Goal: Task Accomplishment & Management: Manage account settings

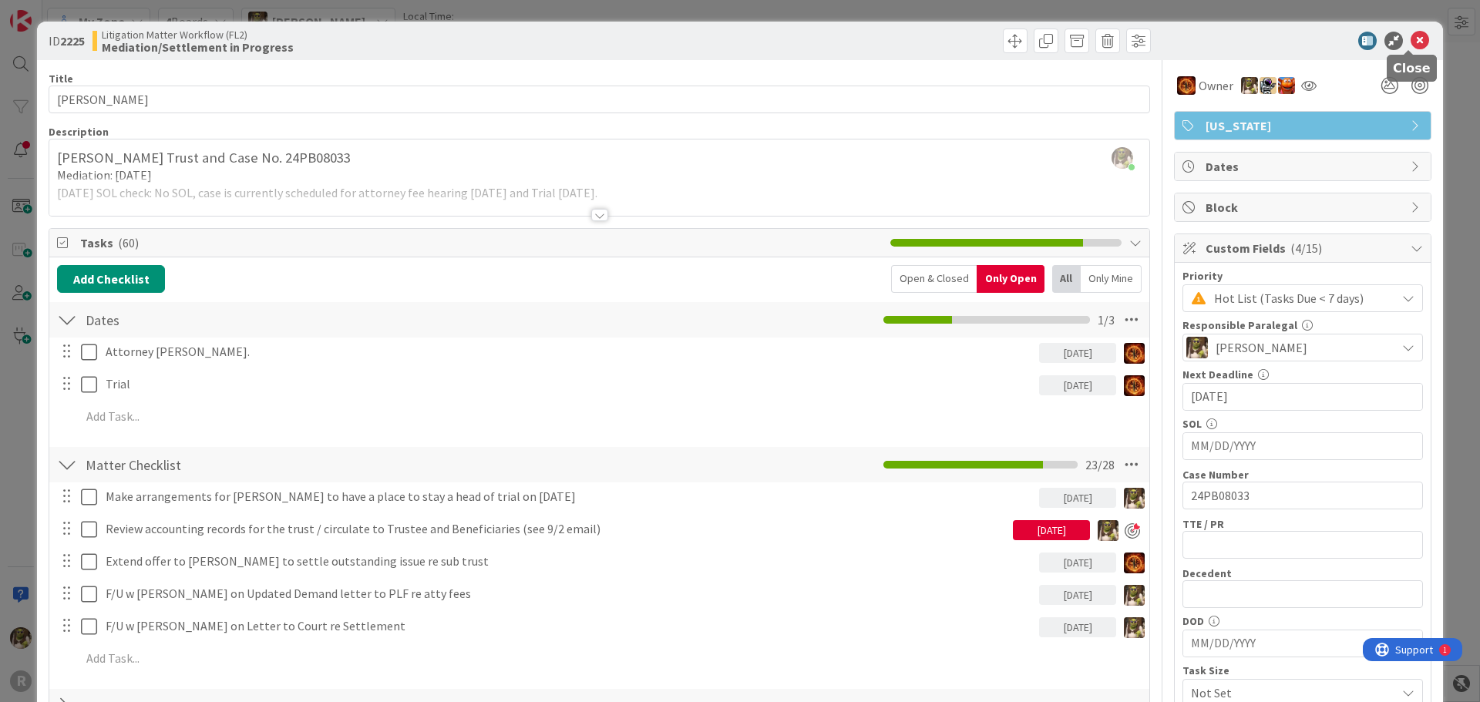
click at [1414, 40] on icon at bounding box center [1420, 41] width 18 height 18
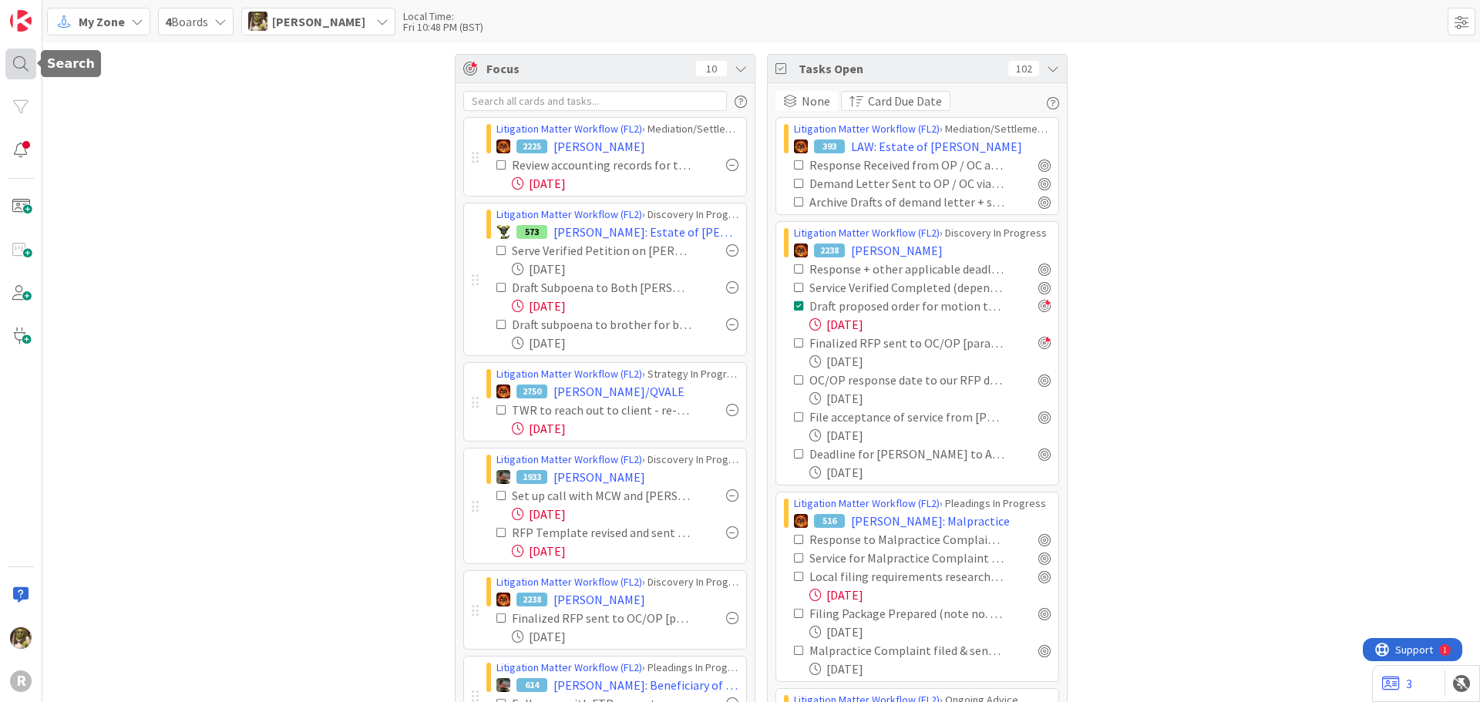
click at [7, 57] on div at bounding box center [20, 64] width 31 height 31
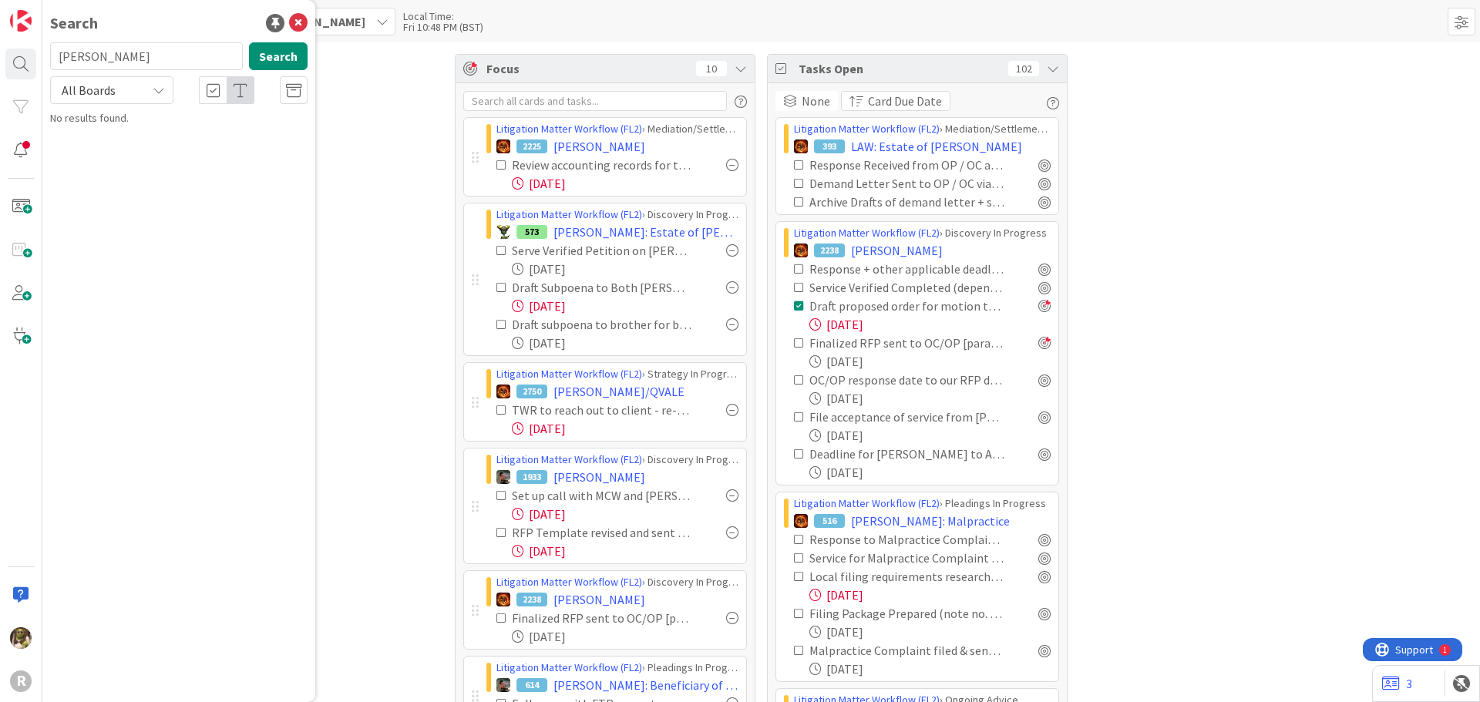
type input "[PERSON_NAME]"
click at [140, 132] on mark "[PERSON_NAME]" at bounding box center [149, 136] width 81 height 16
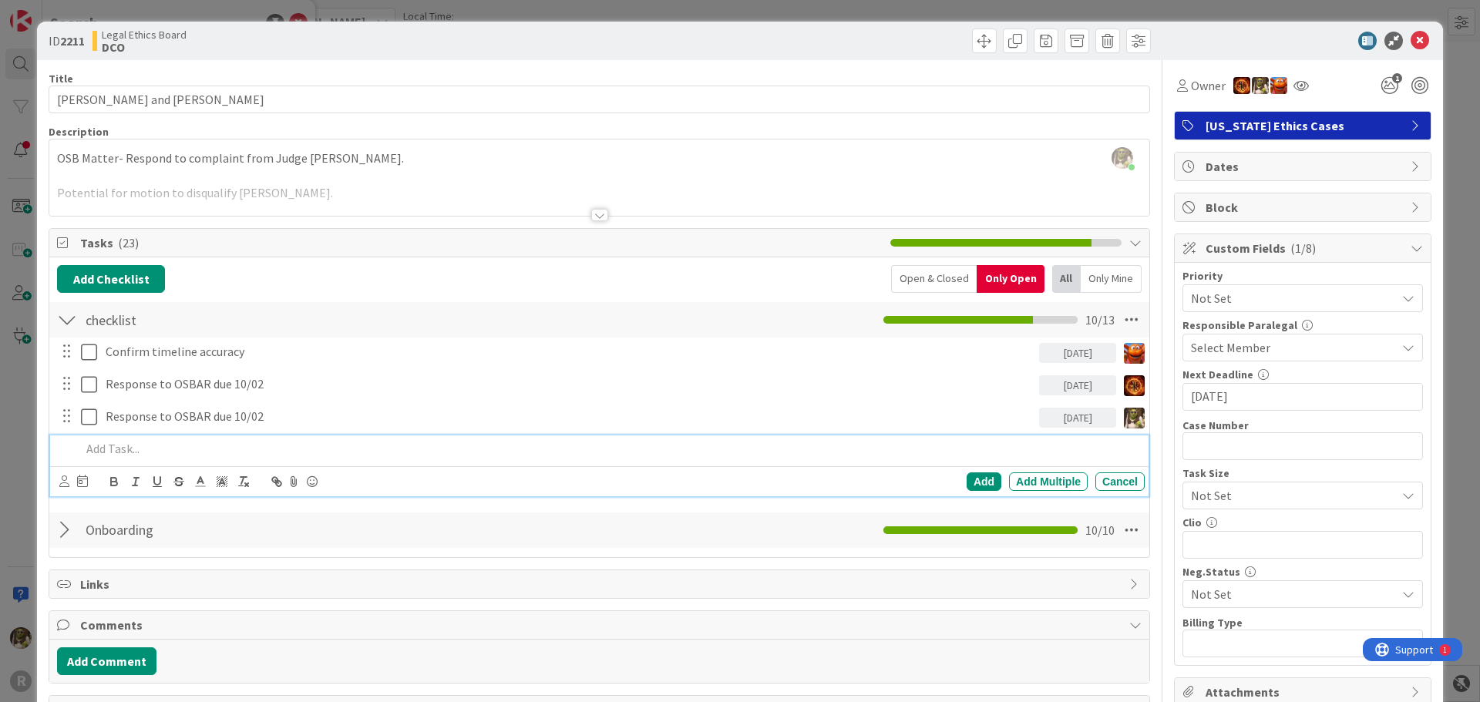
click at [110, 441] on p at bounding box center [610, 449] width 1058 height 18
click at [66, 486] on icon at bounding box center [64, 482] width 10 height 12
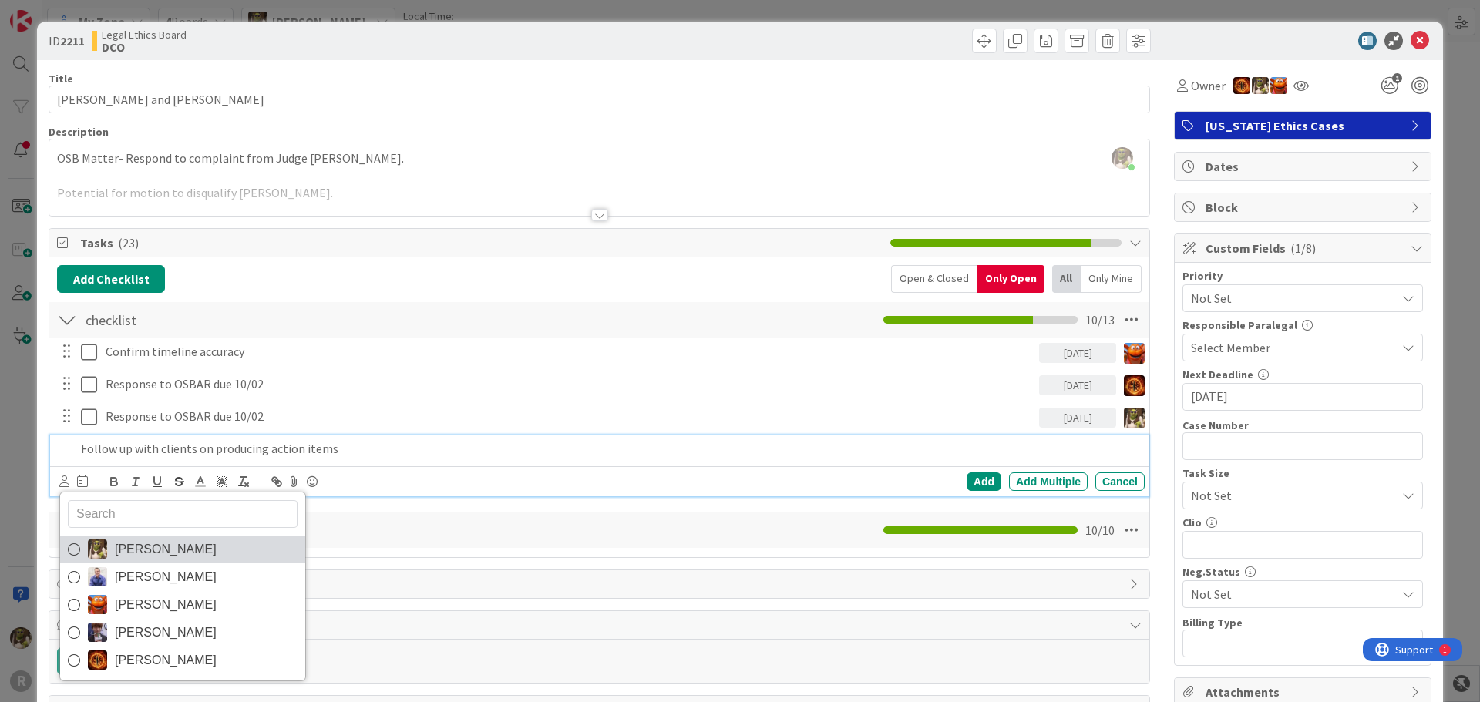
click at [97, 539] on link "[PERSON_NAME]" at bounding box center [182, 550] width 245 height 28
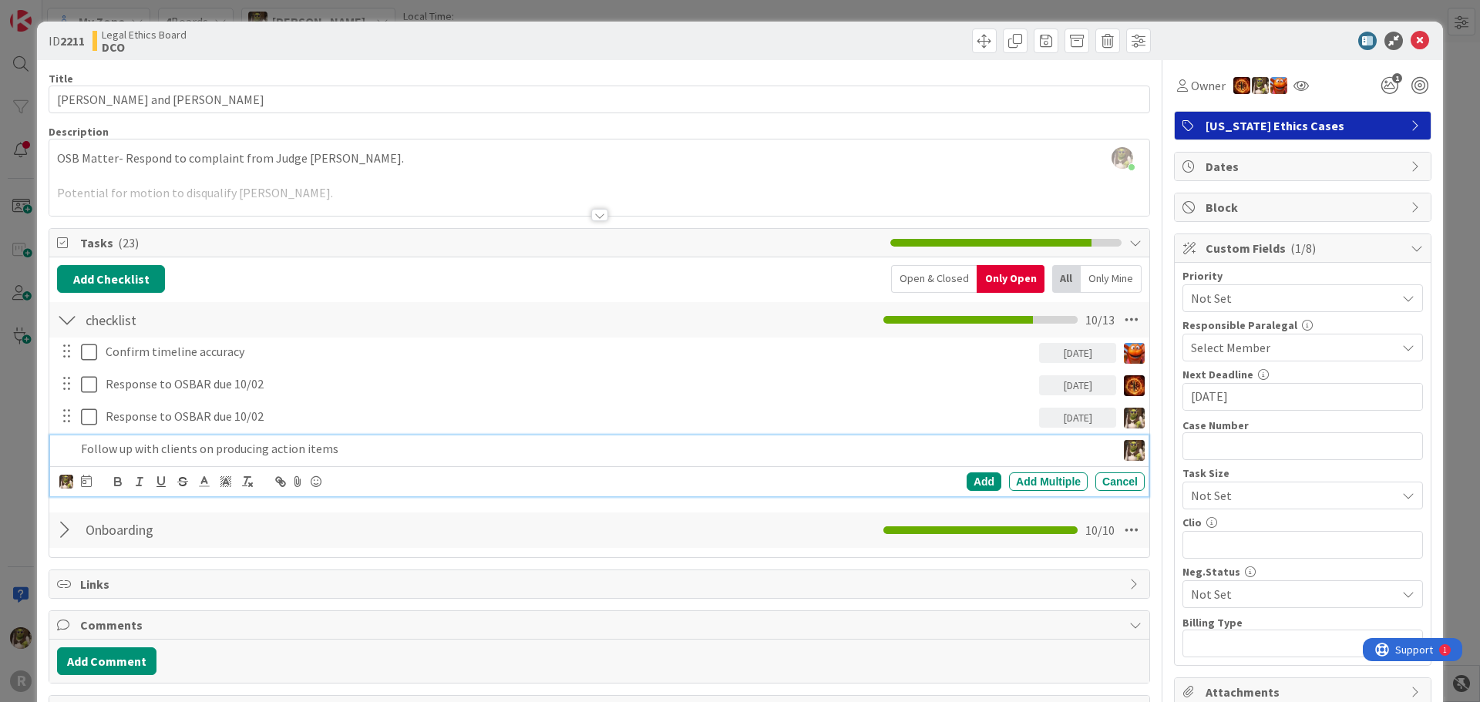
click at [79, 478] on div "[PERSON_NAME] [PERSON_NAME] [PERSON_NAME] [PERSON_NAME] [PERSON_NAME]" at bounding box center [75, 482] width 32 height 18
click at [85, 482] on icon at bounding box center [86, 481] width 11 height 12
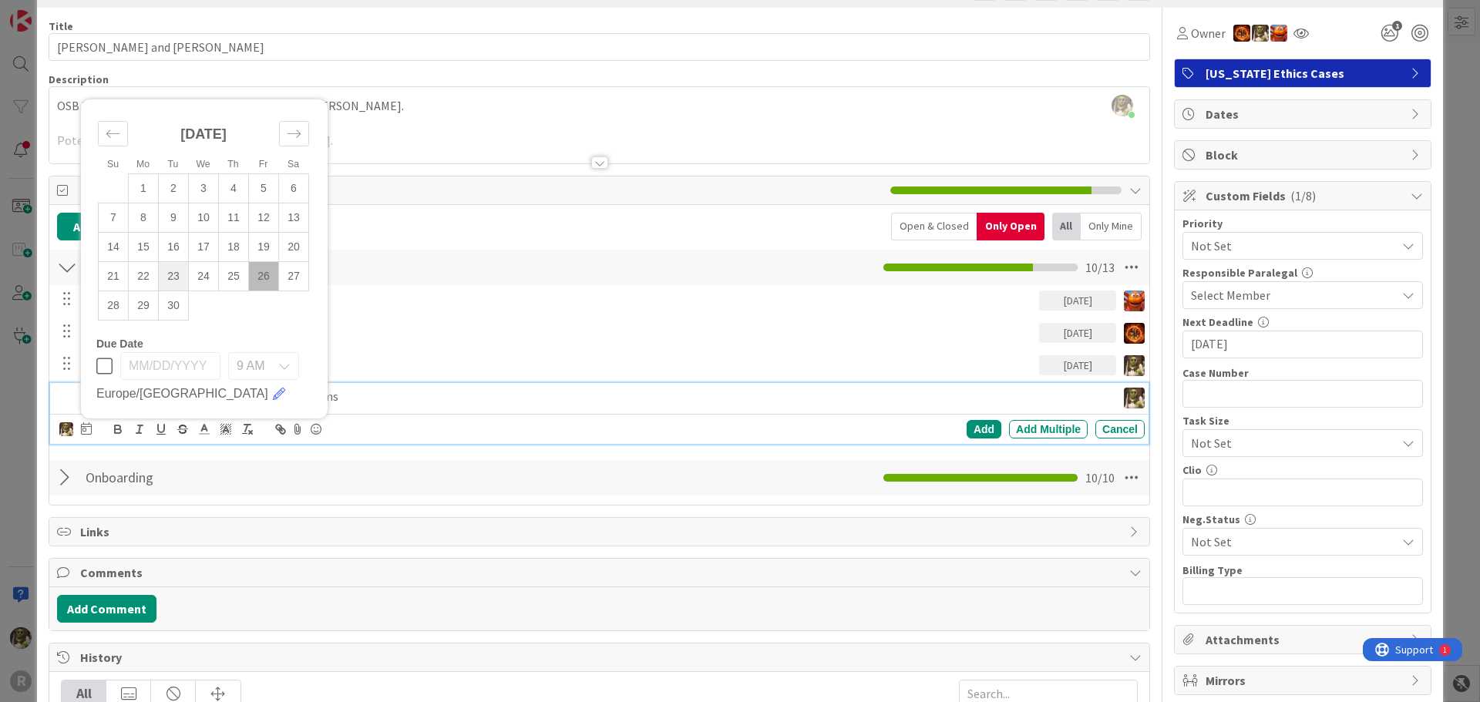
scroll to position [77, 0]
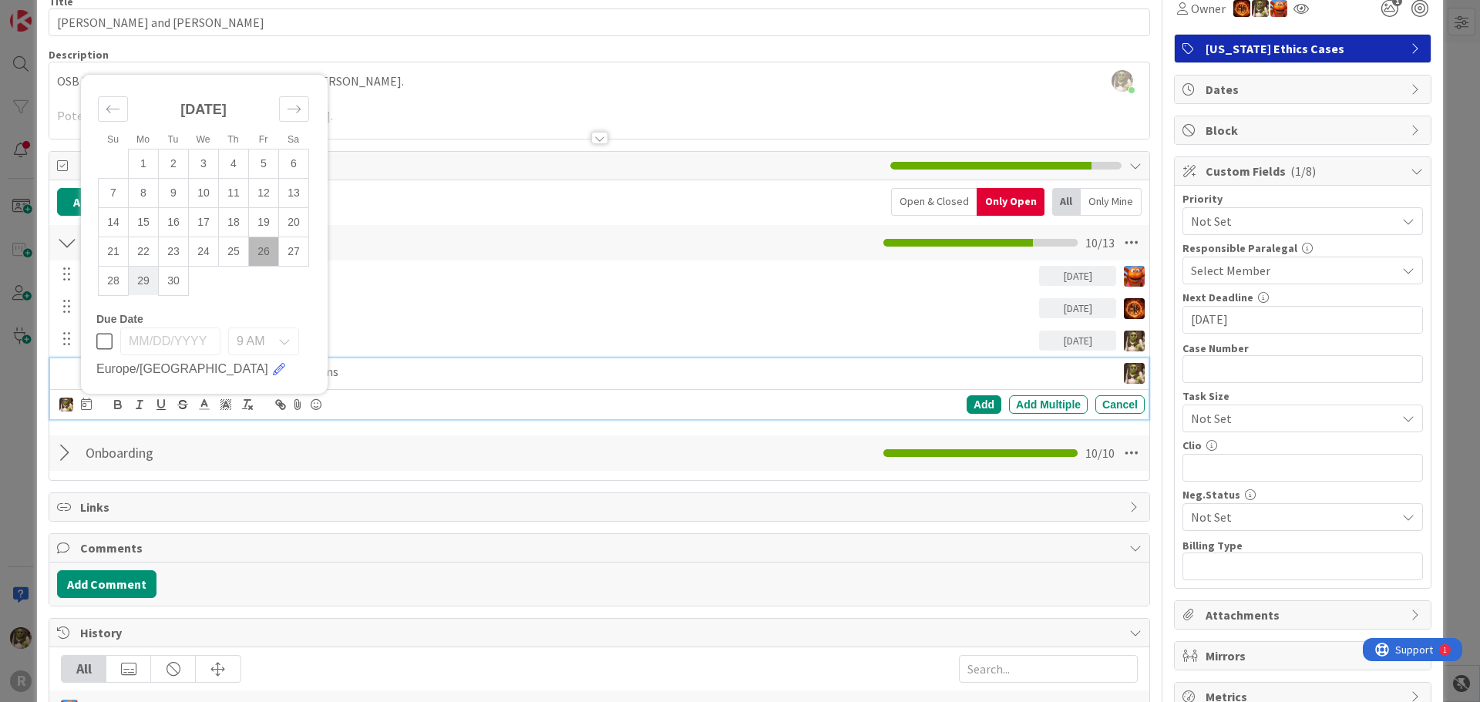
click at [140, 278] on td "29" at bounding box center [144, 280] width 30 height 29
click at [170, 289] on td "30" at bounding box center [174, 280] width 30 height 29
type input "[DATE]"
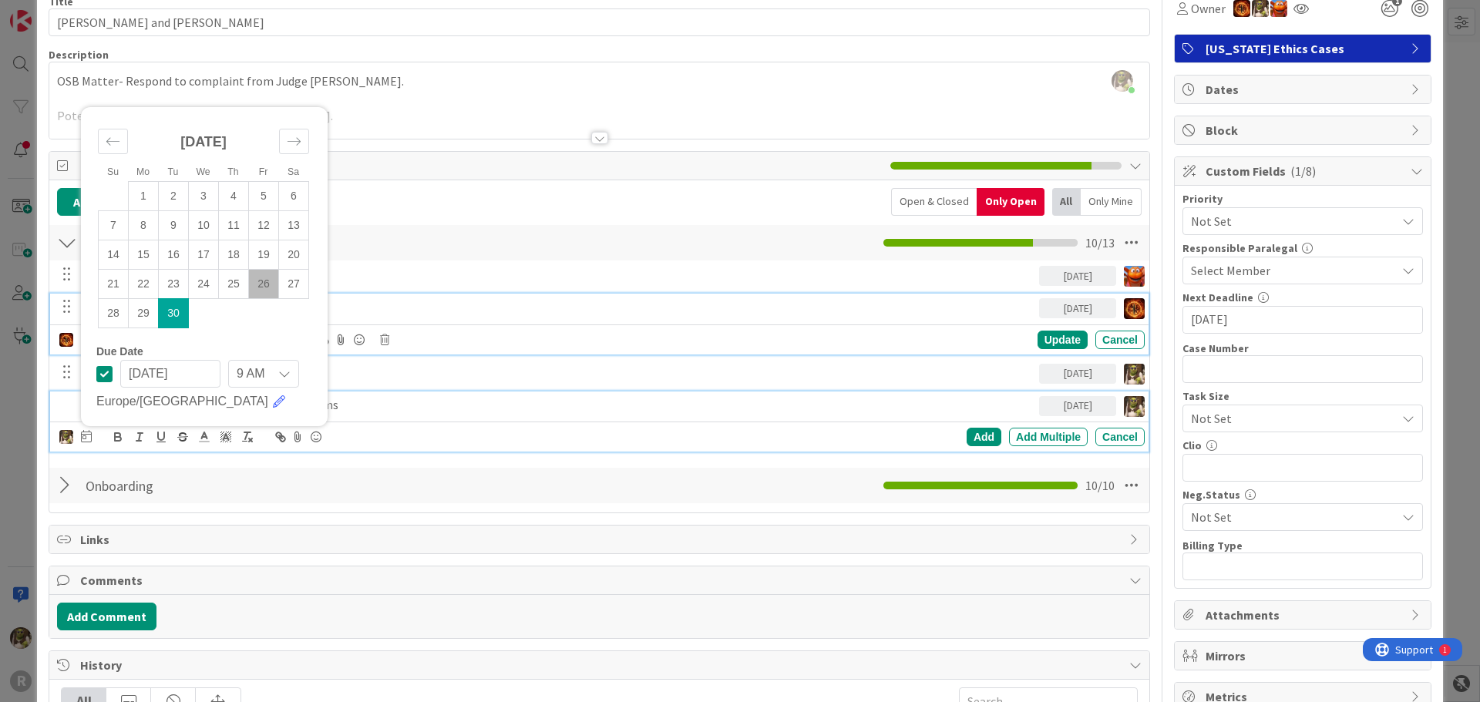
click at [534, 297] on div "Response to OSBAR due 10/02" at bounding box center [569, 307] width 940 height 27
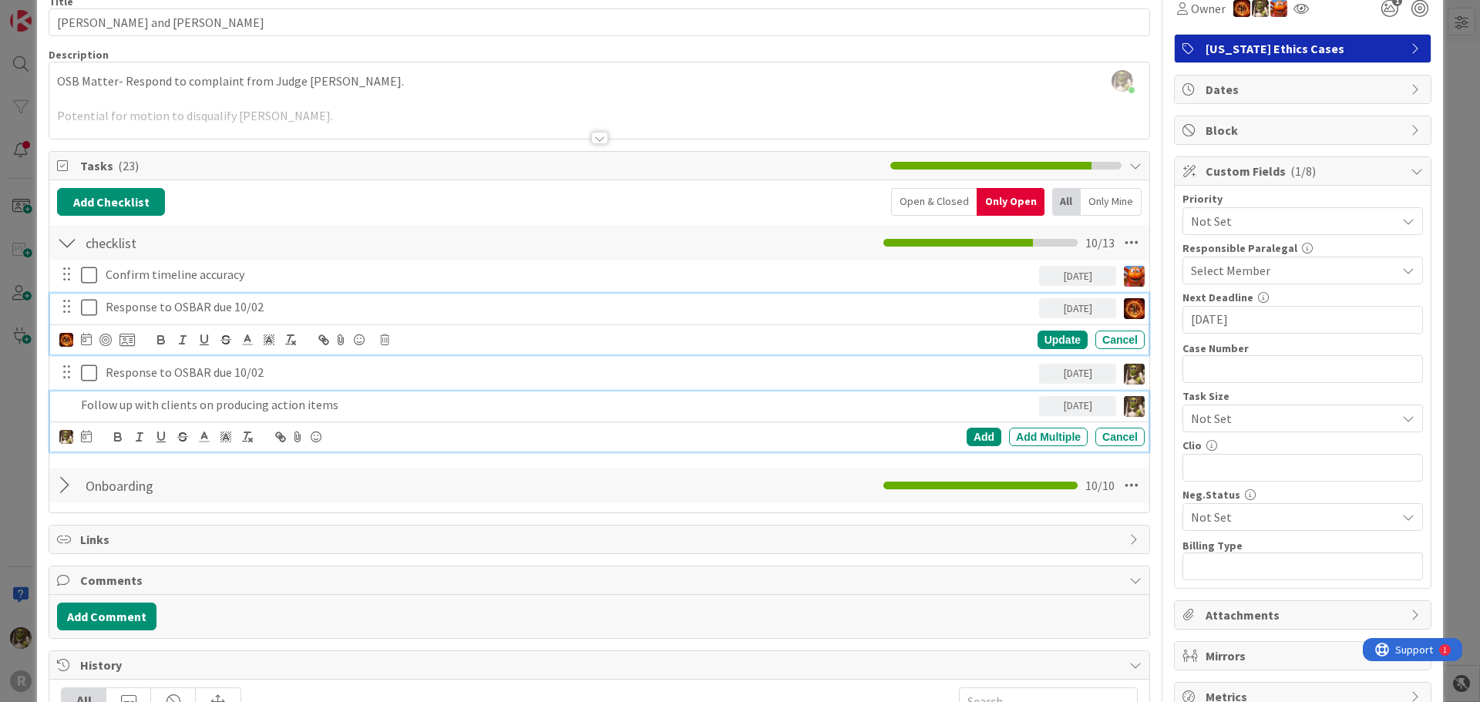
click at [196, 399] on p "Follow up with clients on producing action items" at bounding box center [557, 405] width 952 height 18
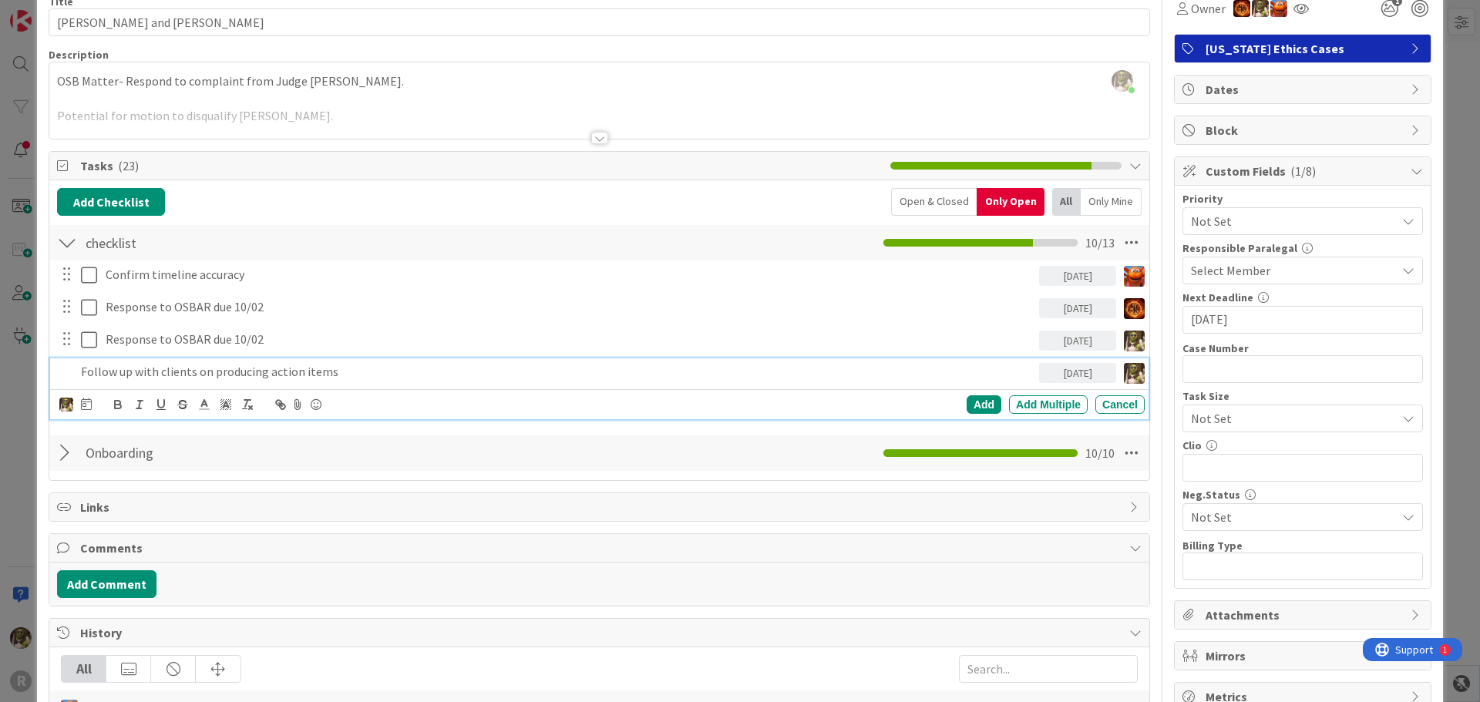
scroll to position [44, 0]
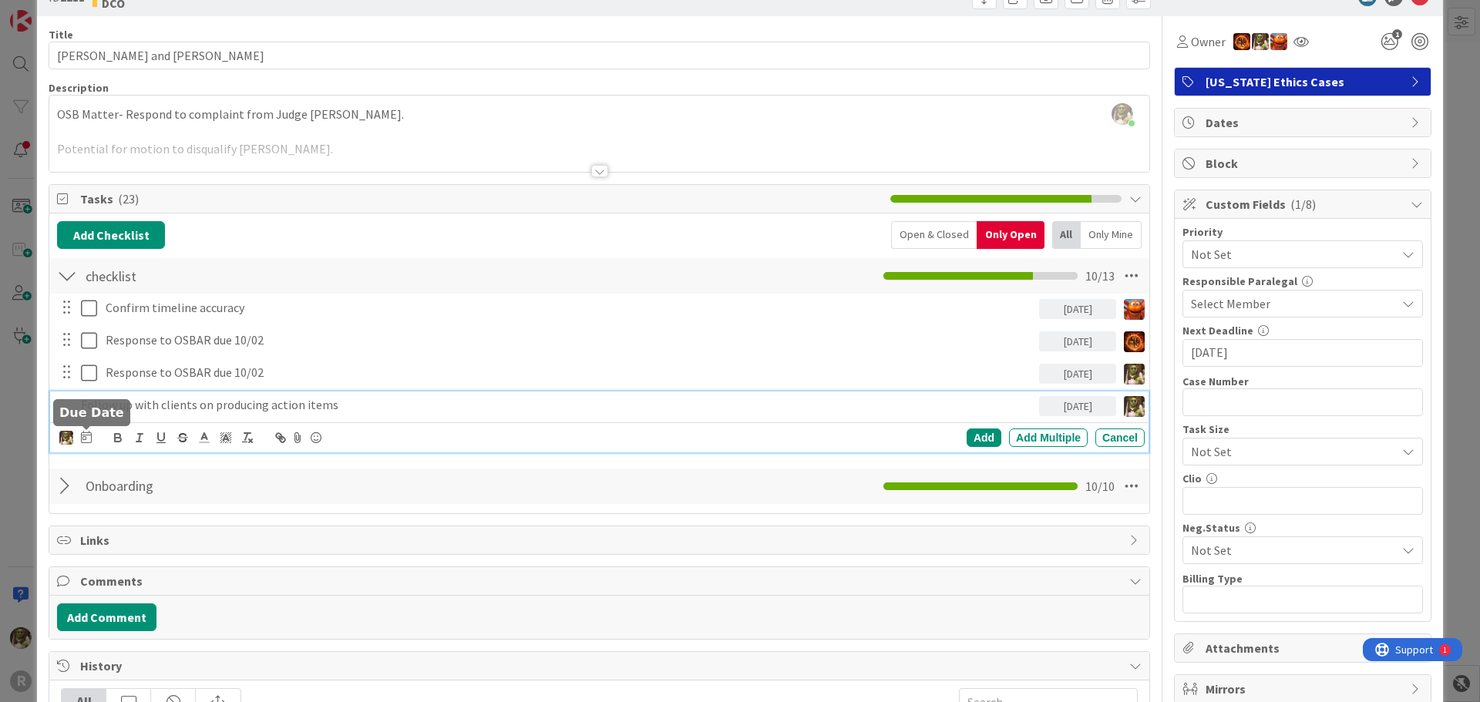
click at [81, 436] on icon at bounding box center [86, 437] width 11 height 12
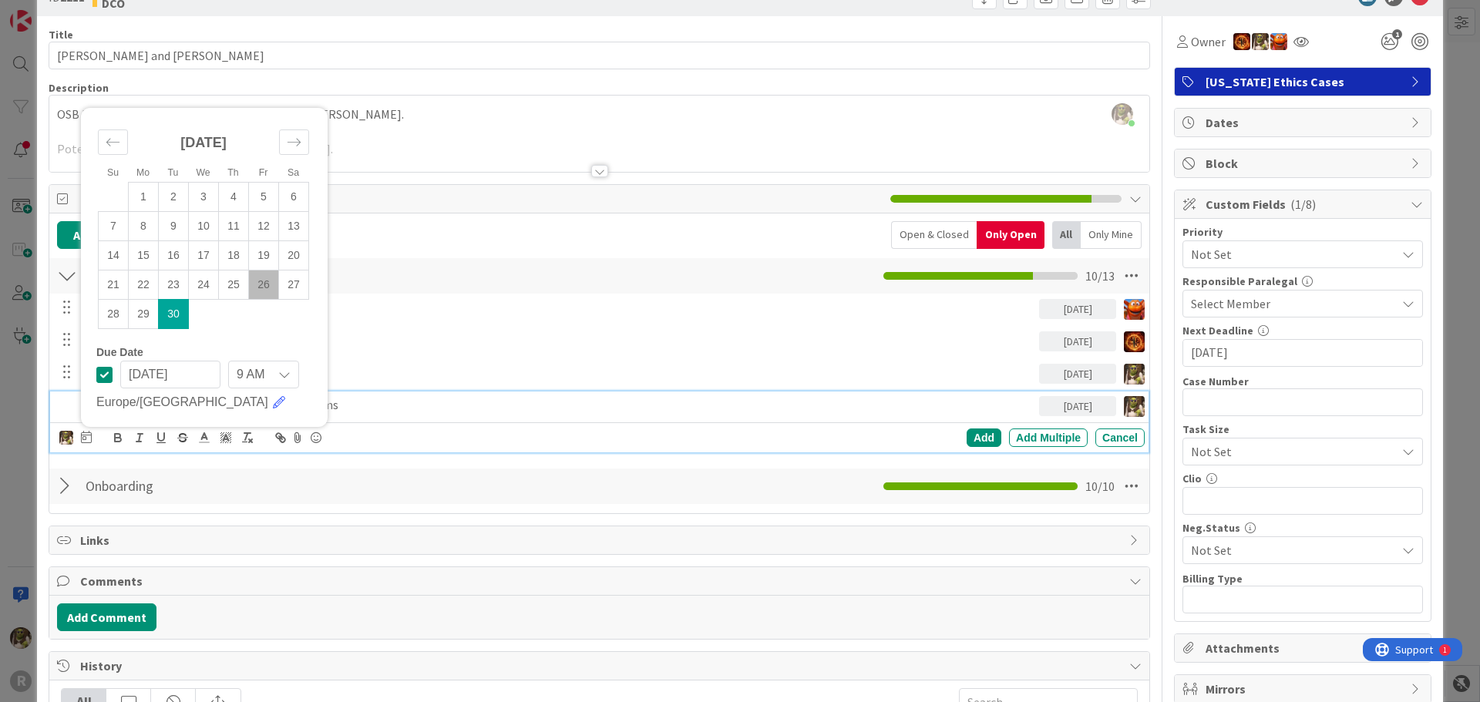
click at [178, 320] on td "30" at bounding box center [174, 313] width 30 height 29
click at [967, 434] on div "Add" at bounding box center [984, 438] width 35 height 18
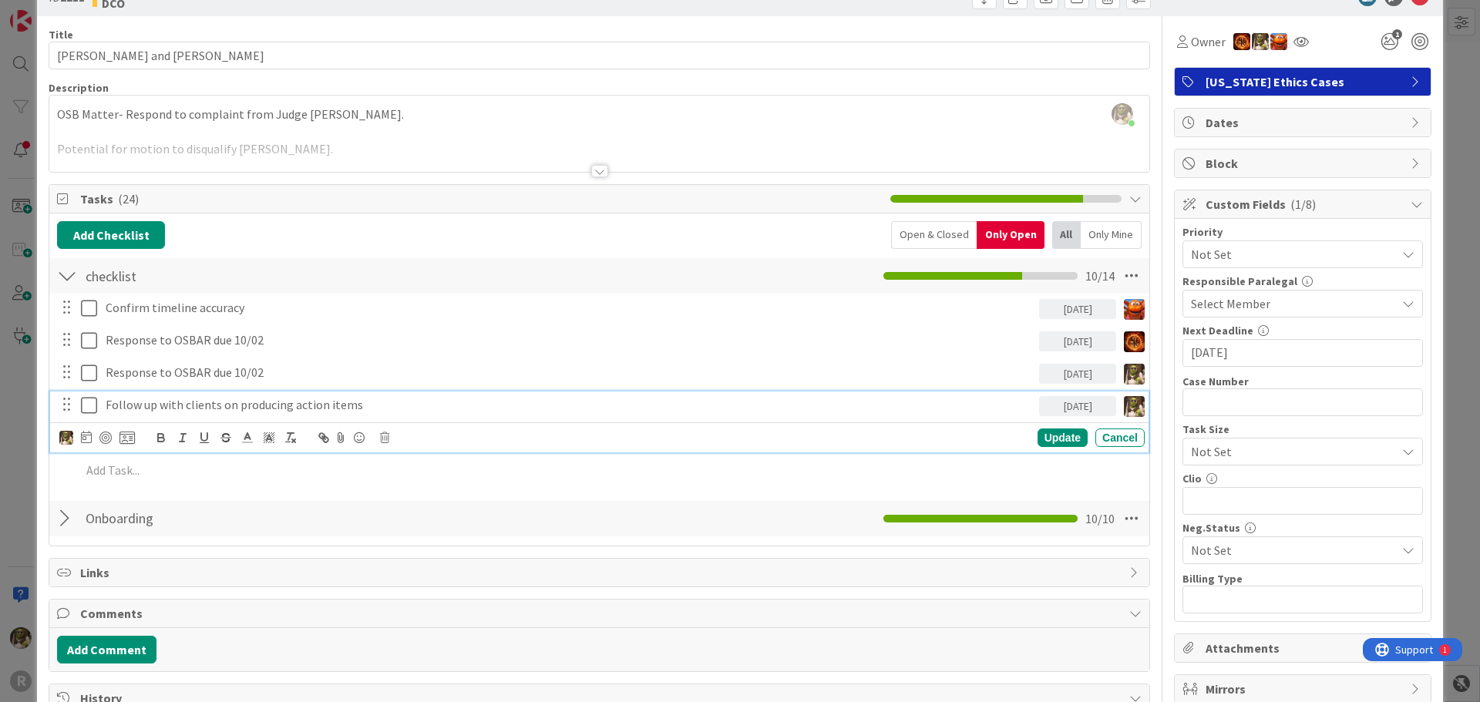
click at [221, 412] on p "Follow up with clients on producing action items" at bounding box center [569, 405] width 927 height 18
click at [109, 438] on div at bounding box center [105, 438] width 12 height 12
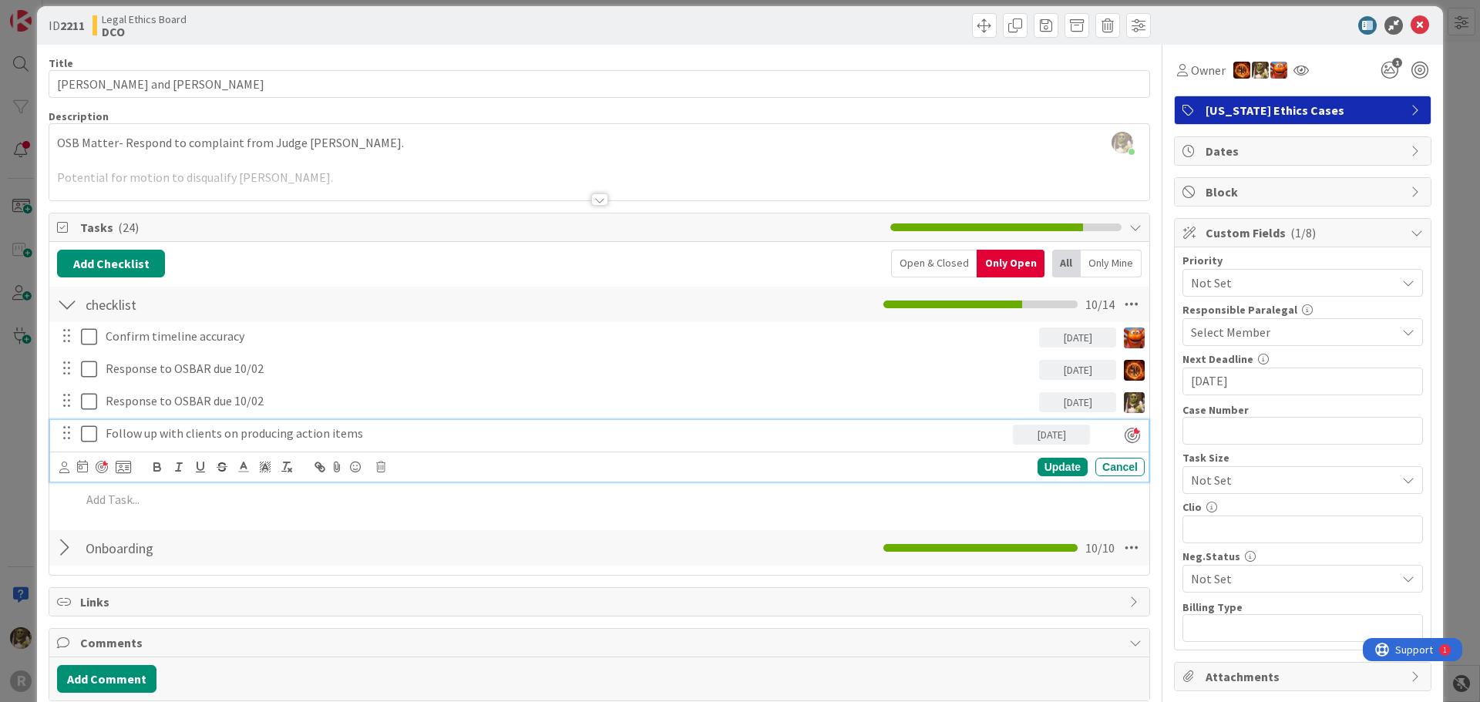
scroll to position [0, 0]
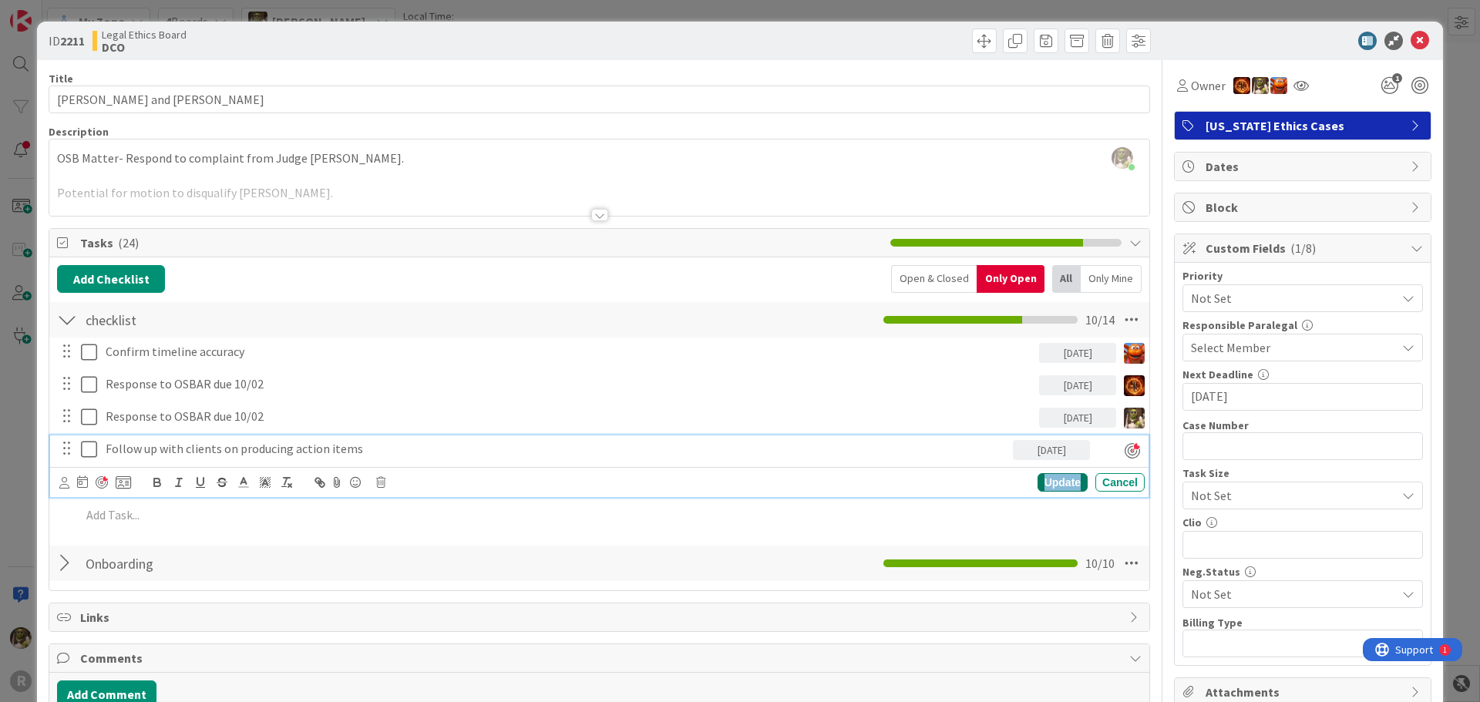
click at [1059, 475] on div "Update" at bounding box center [1062, 482] width 50 height 18
click at [257, 446] on p "Follow up with clients on producing action items" at bounding box center [556, 449] width 901 height 18
click at [66, 481] on icon at bounding box center [64, 483] width 10 height 12
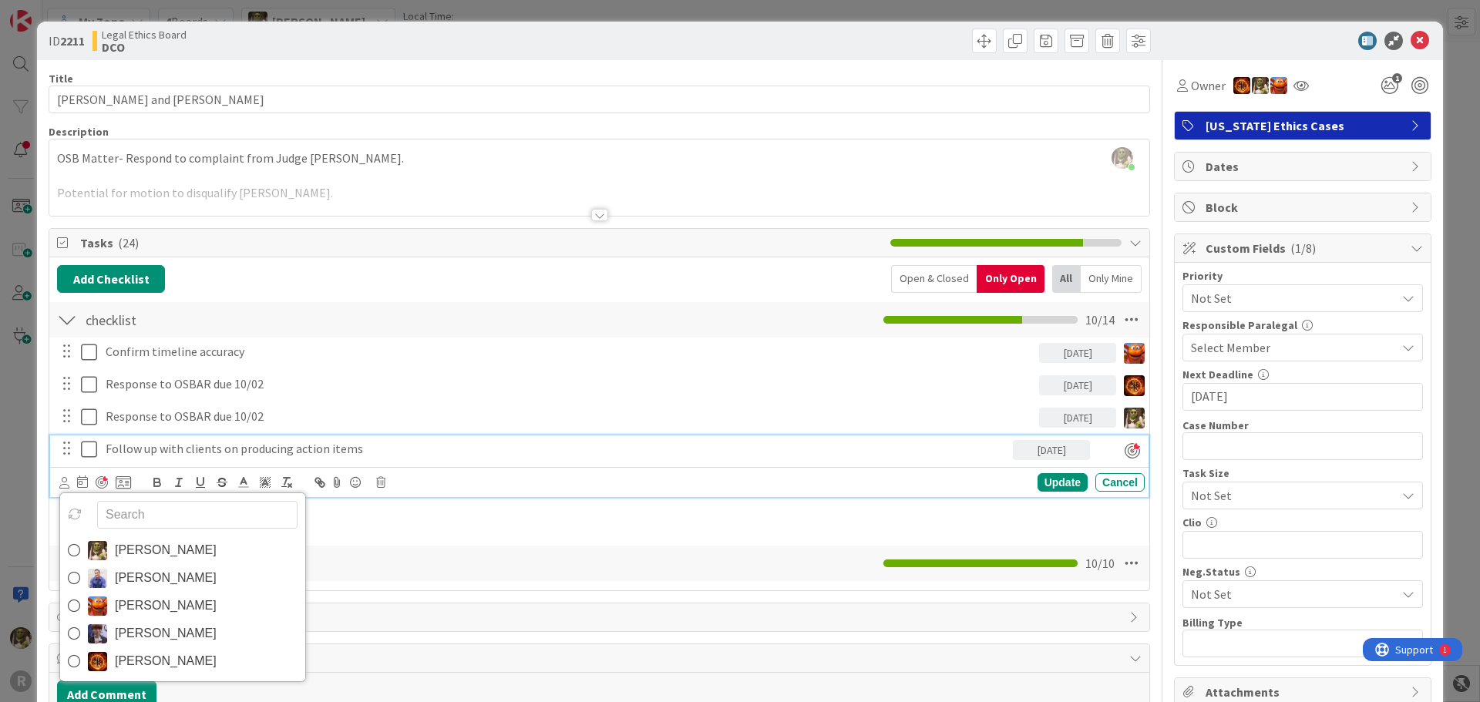
drag, startPoint x: 73, startPoint y: 550, endPoint x: 83, endPoint y: 543, distance: 12.2
click at [73, 550] on icon at bounding box center [74, 550] width 12 height 23
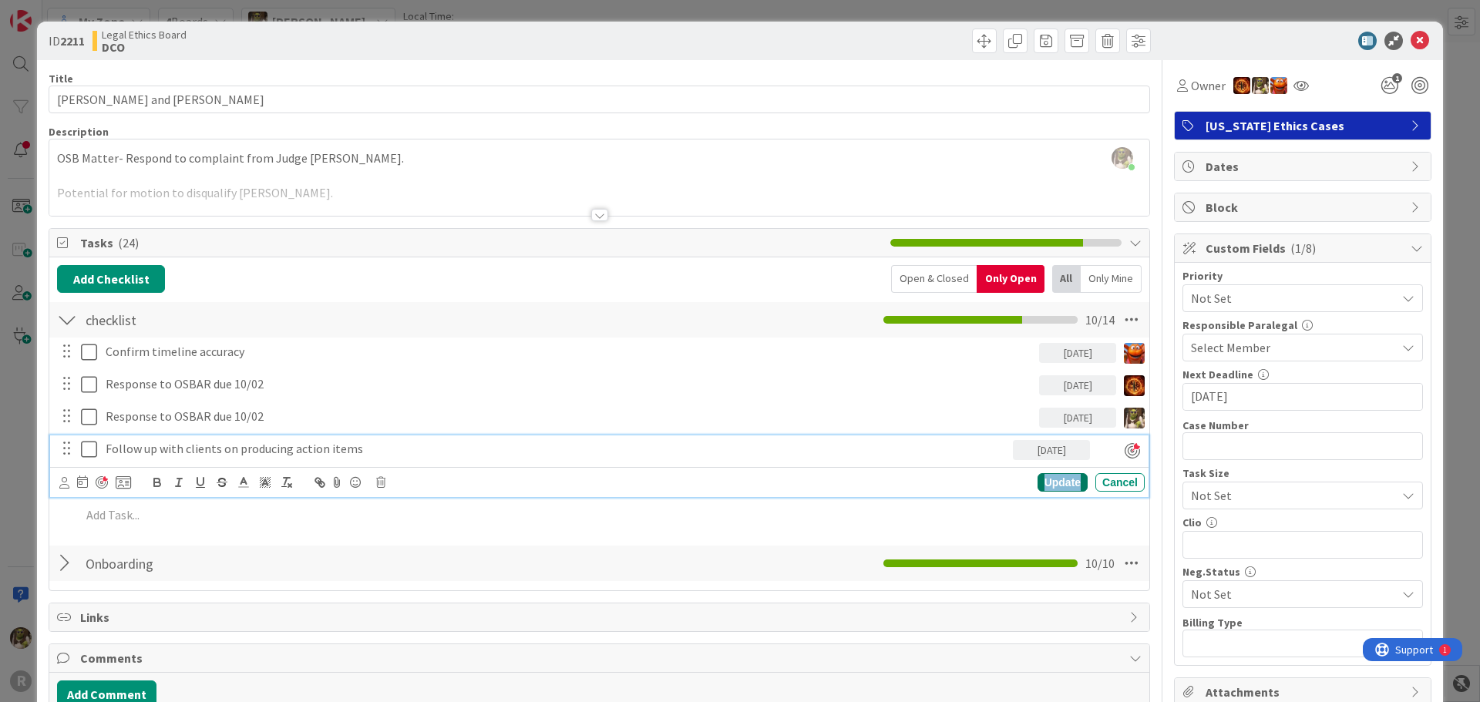
click at [1059, 483] on div "Update" at bounding box center [1062, 482] width 50 height 18
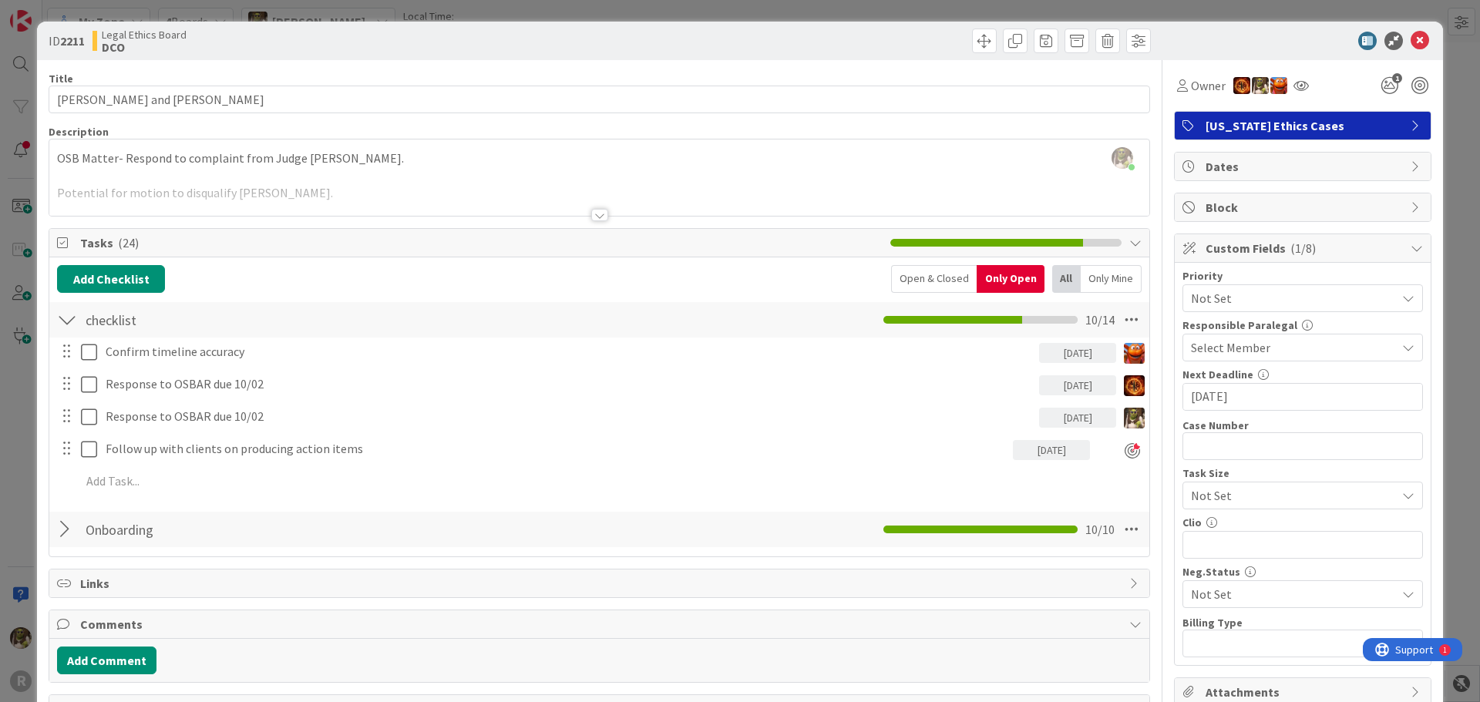
click at [1424, 25] on div "ID 2211 Legal Ethics Board DCO" at bounding box center [740, 41] width 1406 height 39
click at [1411, 38] on icon at bounding box center [1420, 41] width 18 height 18
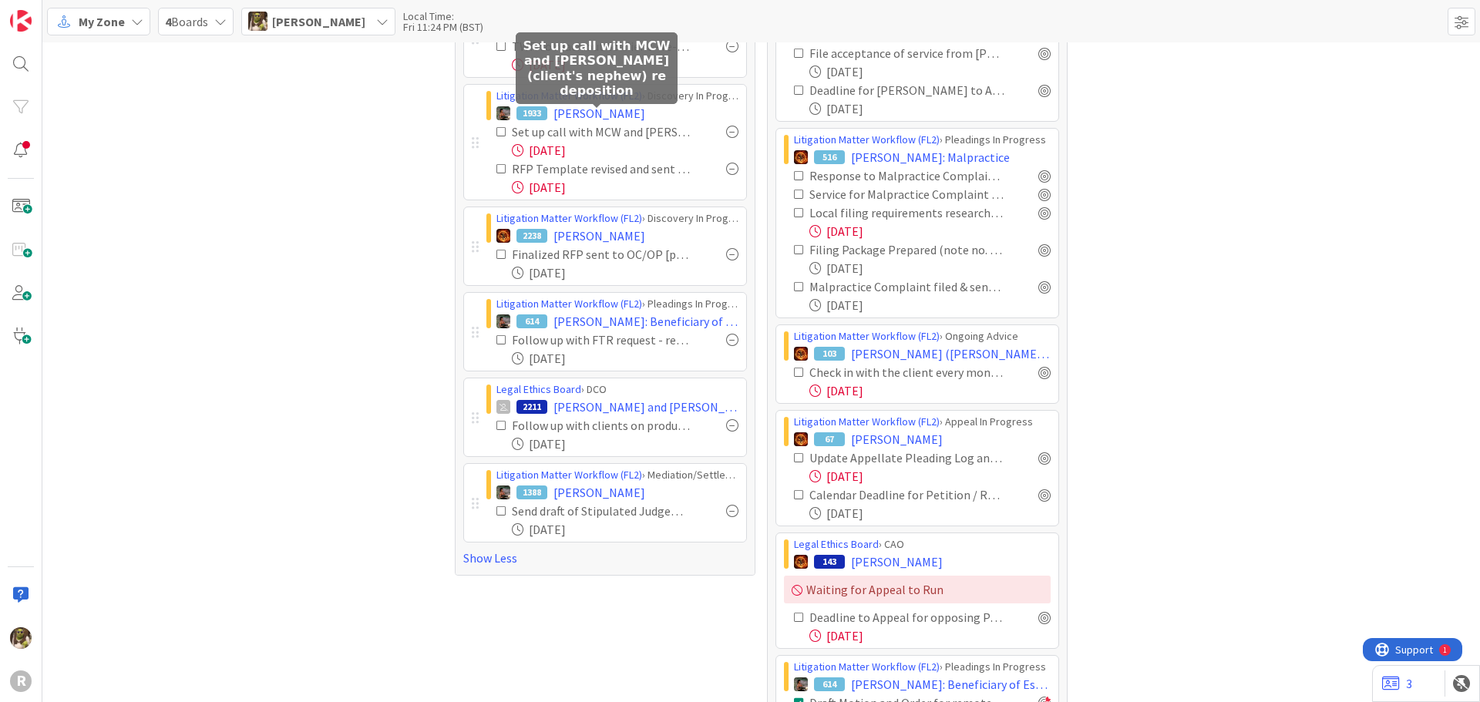
scroll to position [385, 0]
